Goal: Navigation & Orientation: Find specific page/section

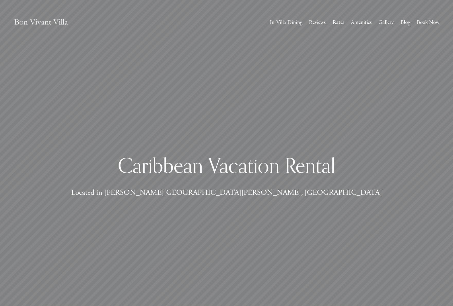
click at [386, 24] on link "Gallery" at bounding box center [385, 23] width 15 height 10
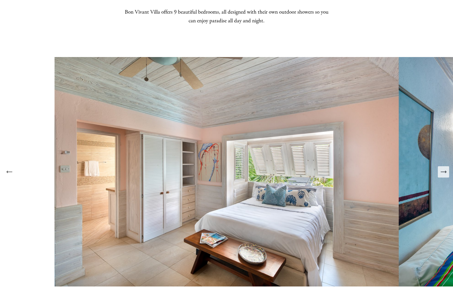
scroll to position [906, 0]
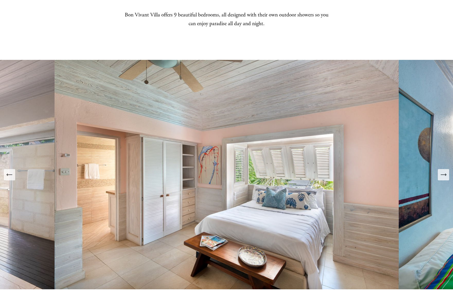
click at [443, 173] on icon "Next Slide" at bounding box center [443, 174] width 7 height 7
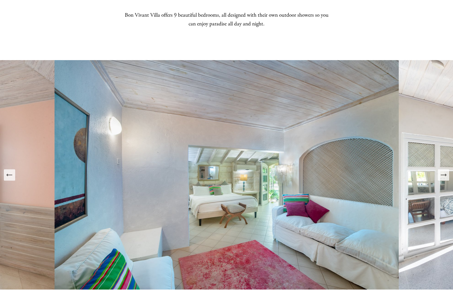
click at [9, 173] on icon "Previous Slide" at bounding box center [9, 175] width 7 height 7
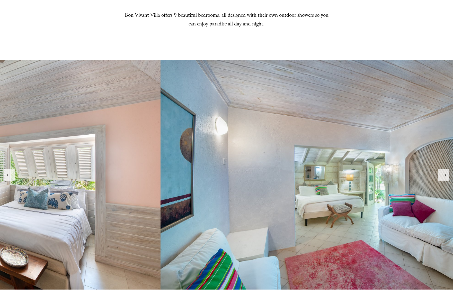
scroll to position [905, 0]
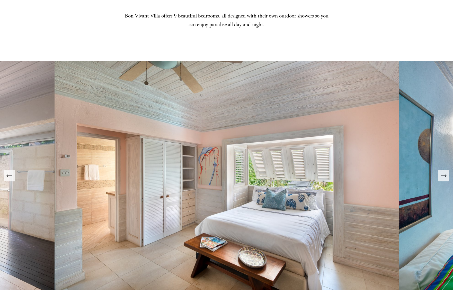
click at [444, 176] on icon "Next Slide" at bounding box center [443, 175] width 7 height 7
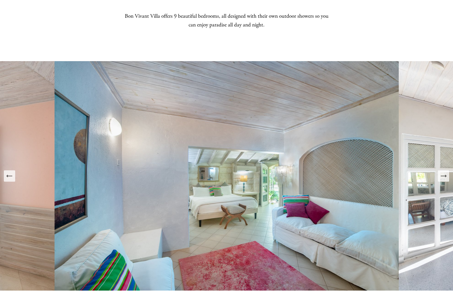
scroll to position [907, 0]
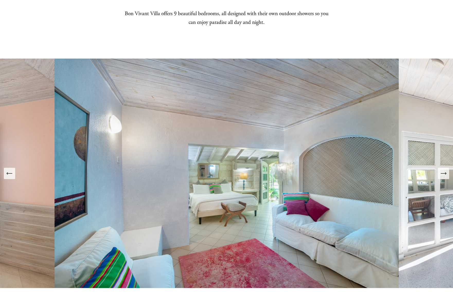
click at [442, 174] on icon "Next Slide" at bounding box center [443, 173] width 7 height 7
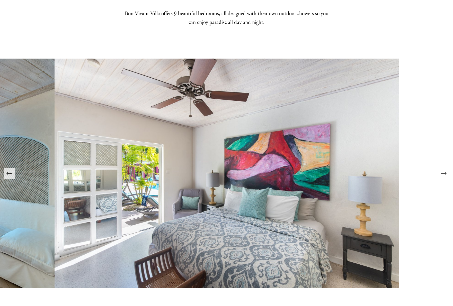
scroll to position [908, 0]
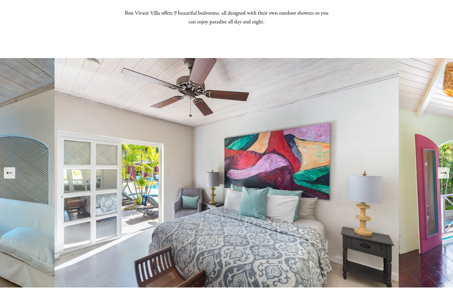
click at [443, 174] on icon "Next Slide" at bounding box center [443, 172] width 7 height 7
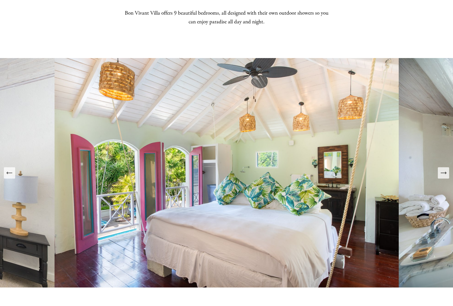
click at [444, 172] on icon "Next Slide" at bounding box center [443, 172] width 7 height 7
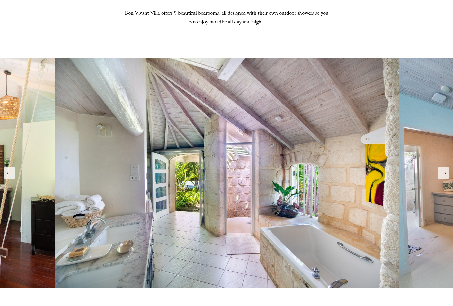
click at [444, 173] on icon "Next Slide" at bounding box center [443, 173] width 5 height 0
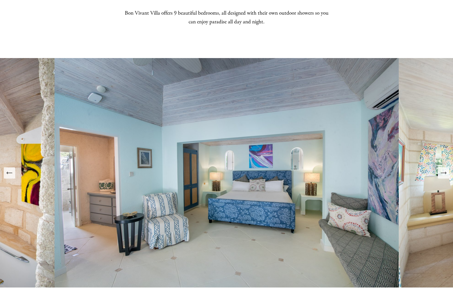
click at [442, 172] on icon "Next Slide" at bounding box center [443, 172] width 7 height 7
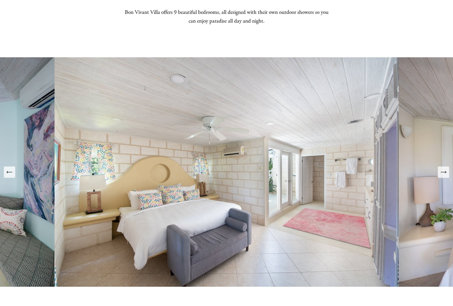
scroll to position [909, 0]
click at [442, 168] on icon "Next Slide" at bounding box center [443, 171] width 7 height 7
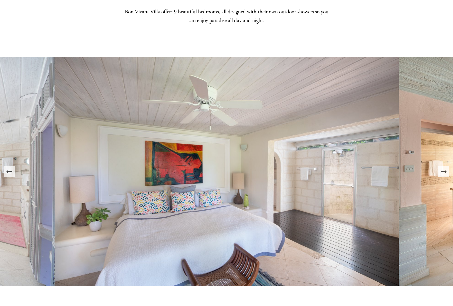
click at [444, 167] on button "Next Slide" at bounding box center [443, 171] width 11 height 11
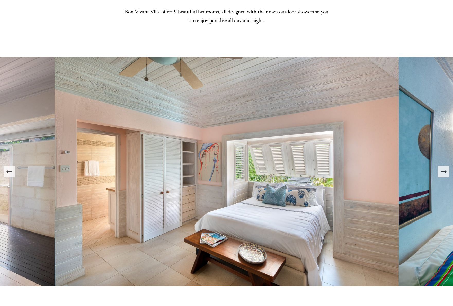
click at [442, 171] on icon "Next Slide" at bounding box center [443, 171] width 7 height 7
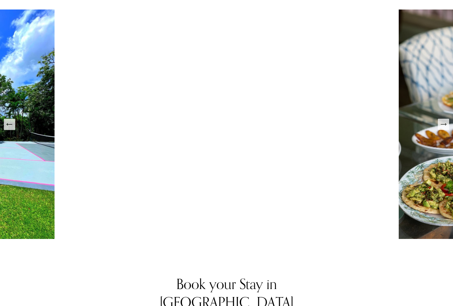
scroll to position [1297, 0]
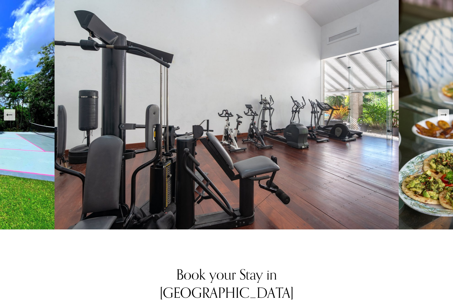
click at [442, 117] on icon "Next Slide" at bounding box center [443, 114] width 7 height 7
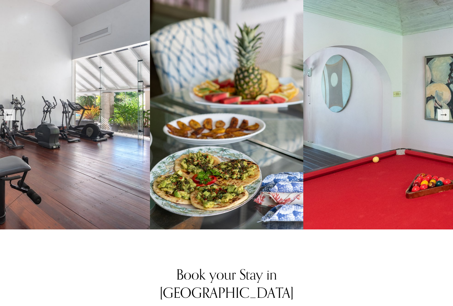
click at [443, 115] on icon "Next Slide" at bounding box center [443, 115] width 5 height 0
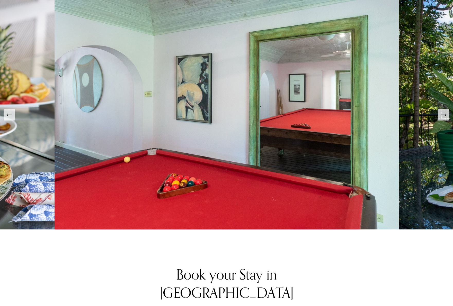
click at [443, 115] on icon "Next Slide" at bounding box center [443, 115] width 5 height 0
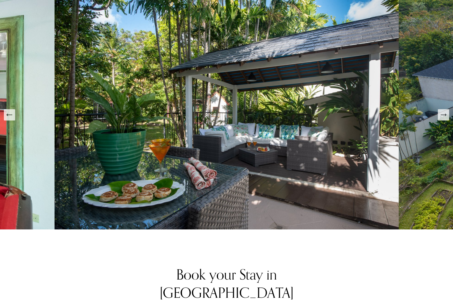
click at [443, 115] on icon "Next Slide" at bounding box center [443, 115] width 5 height 0
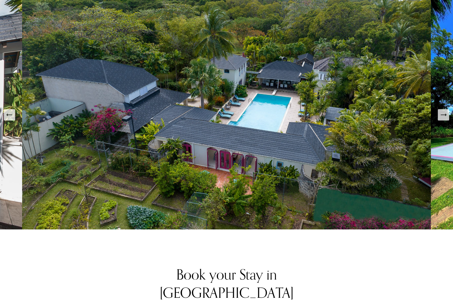
click at [443, 115] on icon "Next Slide" at bounding box center [443, 115] width 5 height 0
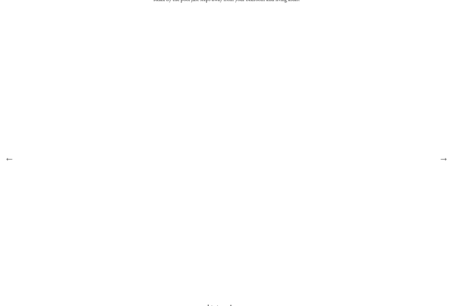
scroll to position [260, 0]
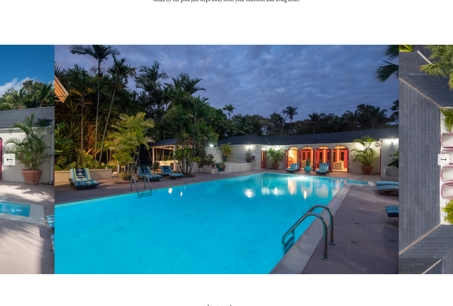
click at [443, 157] on icon "Next Slide" at bounding box center [443, 159] width 7 height 7
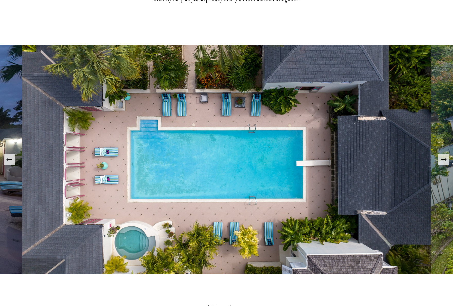
click at [443, 157] on icon "Next Slide" at bounding box center [443, 159] width 7 height 7
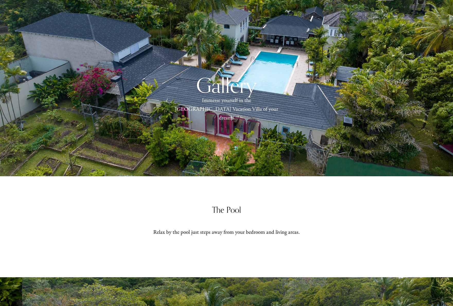
scroll to position [0, 0]
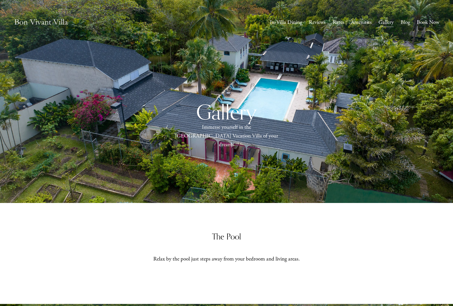
click at [50, 25] on img at bounding box center [41, 23] width 55 height 18
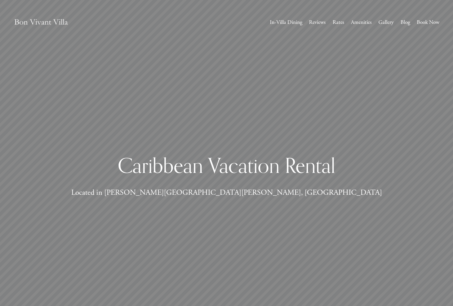
click at [285, 24] on link "In-Villa Dining" at bounding box center [286, 23] width 32 height 10
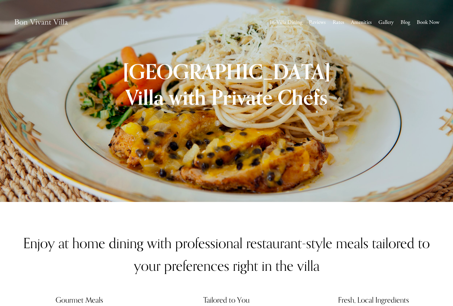
click at [369, 22] on link "Amenities" at bounding box center [361, 23] width 21 height 10
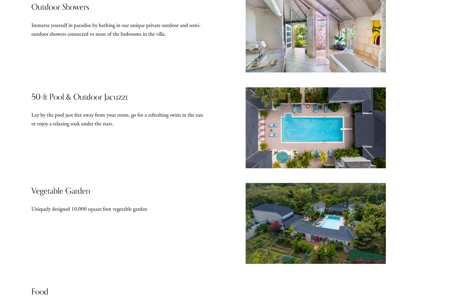
scroll to position [216, 0]
